Goal: Task Accomplishment & Management: Use online tool/utility

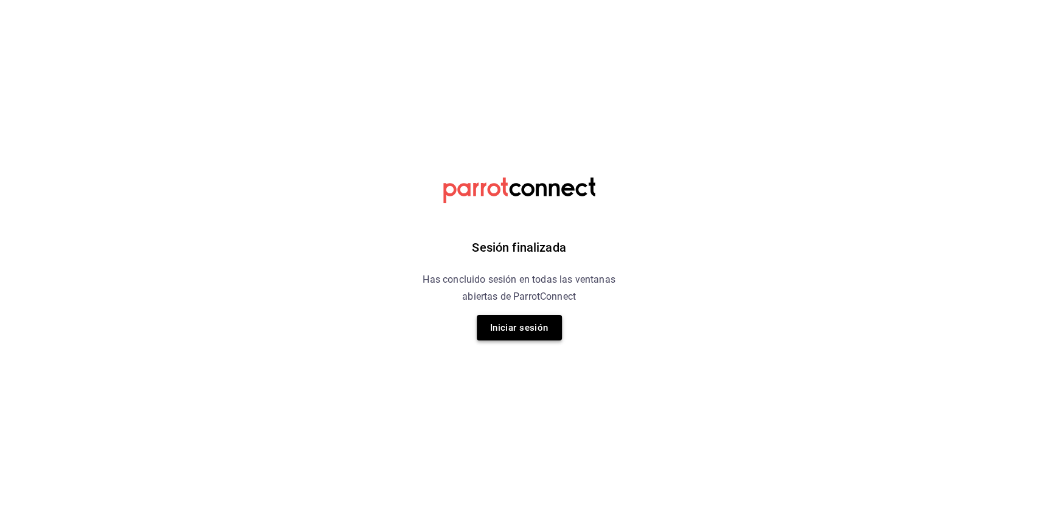
click at [525, 322] on button "Iniciar sesión" at bounding box center [519, 328] width 85 height 26
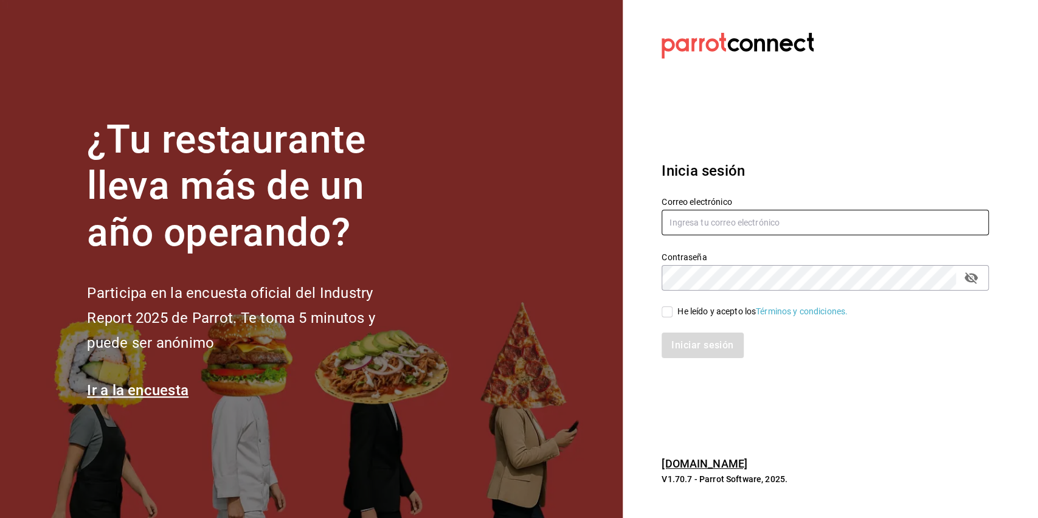
type input "[EMAIL_ADDRESS][DOMAIN_NAME]"
click at [678, 316] on div "He leído y acepto los Términos y condiciones." at bounding box center [762, 311] width 170 height 13
click at [672, 316] on input "He leído y acepto los Términos y condiciones." at bounding box center [666, 311] width 11 height 11
checkbox input "true"
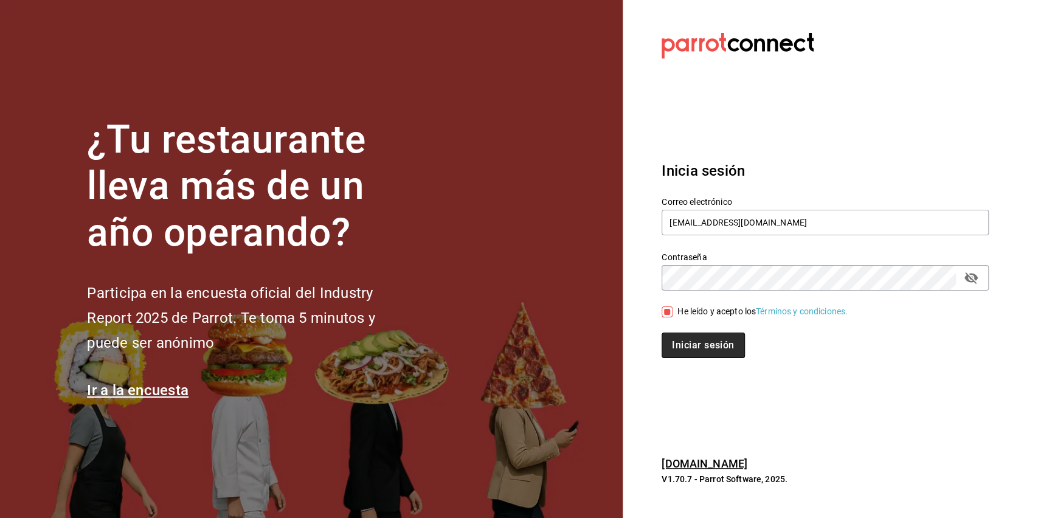
click at [692, 342] on button "Iniciar sesión" at bounding box center [702, 345] width 83 height 26
click at [784, 97] on section "Datos incorrectos. Verifica que tu Correo o Contraseña estén bien escritos. Ini…" at bounding box center [819, 259] width 395 height 518
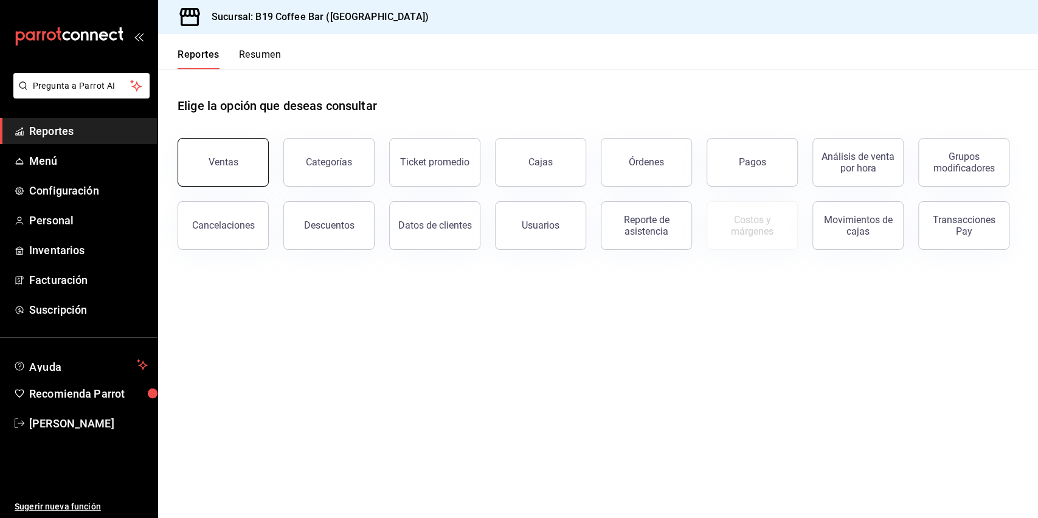
click at [260, 156] on button "Ventas" at bounding box center [222, 162] width 91 height 49
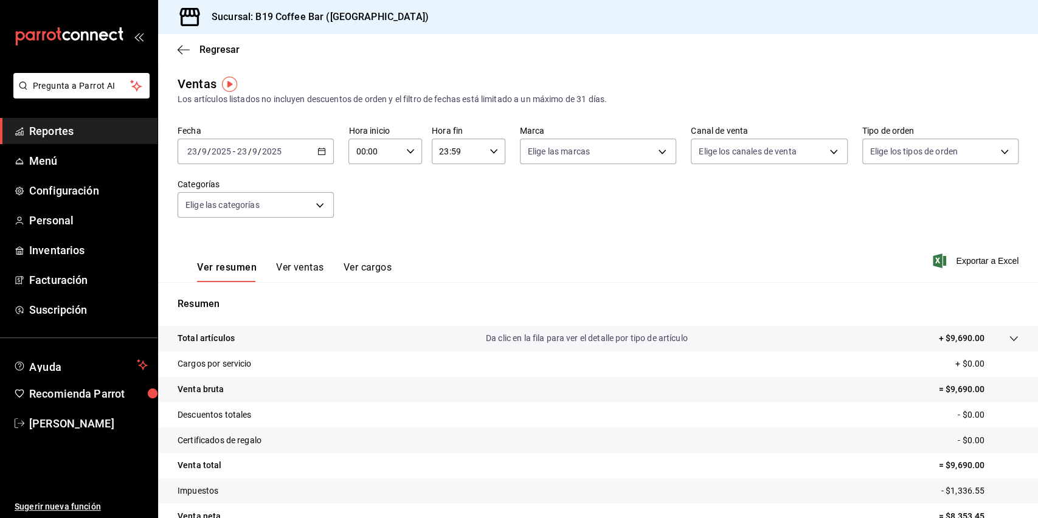
click at [102, 123] on span "Reportes" at bounding box center [88, 131] width 119 height 16
